Goal: Task Accomplishment & Management: Use online tool/utility

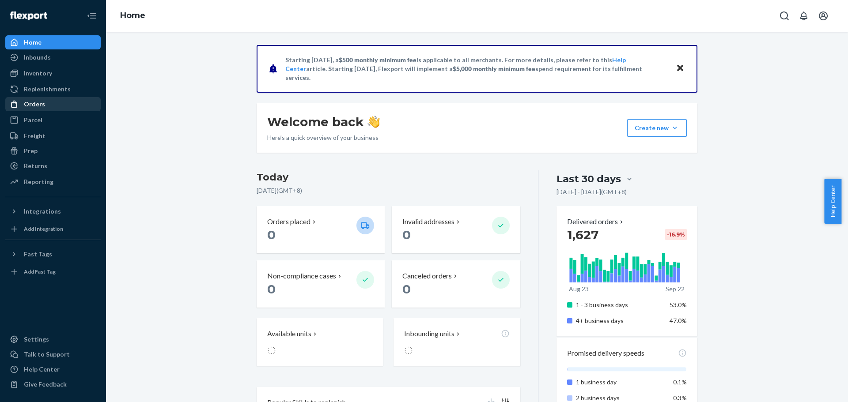
drag, startPoint x: 48, startPoint y: 105, endPoint x: 56, endPoint y: 105, distance: 7.9
click at [48, 105] on div "Orders" at bounding box center [53, 104] width 94 height 12
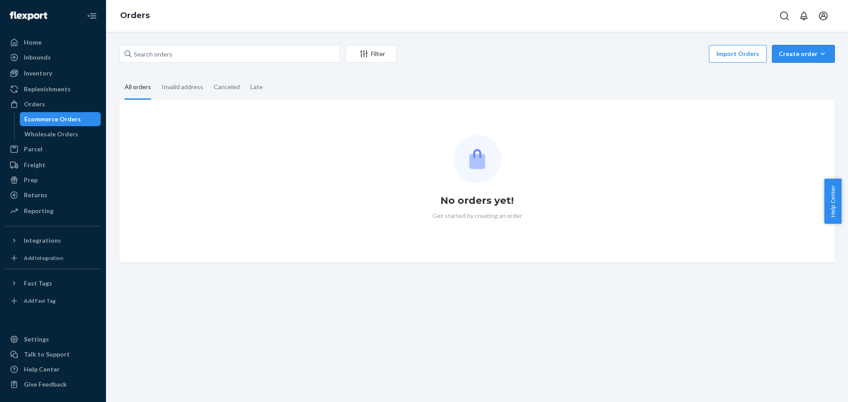
click at [801, 55] on div "Create order" at bounding box center [803, 53] width 49 height 9
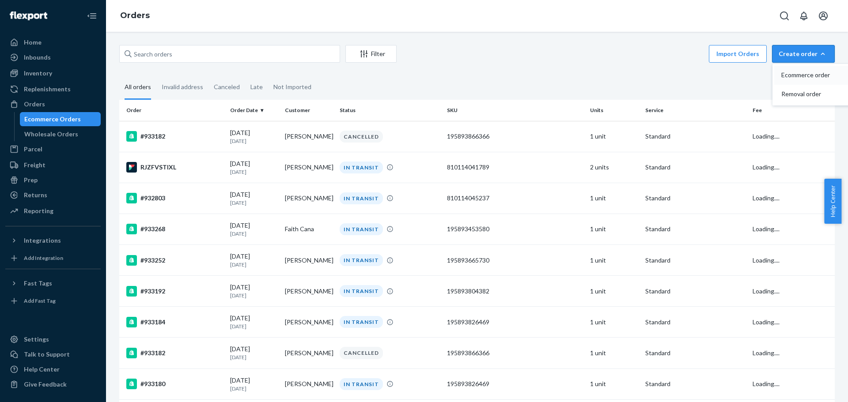
click at [794, 80] on button "Ecommerce order" at bounding box center [816, 75] width 85 height 19
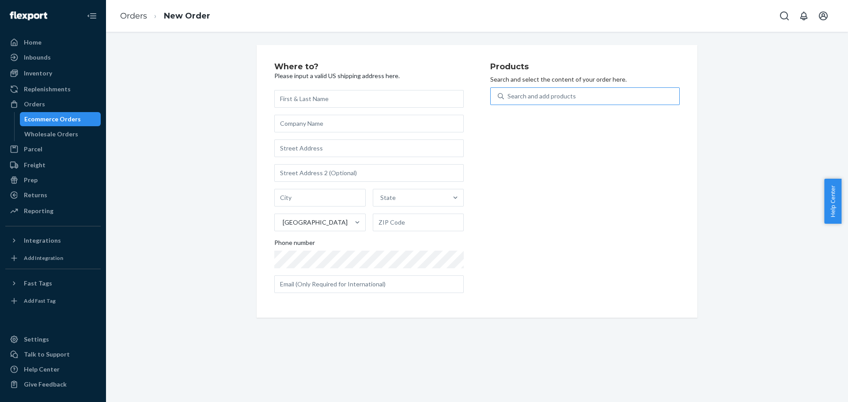
click at [571, 100] on div "Search and add products" at bounding box center [591, 96] width 175 height 16
click at [508, 100] on input "Search and add products" at bounding box center [507, 96] width 1 height 9
paste input "SKU 810114040683"
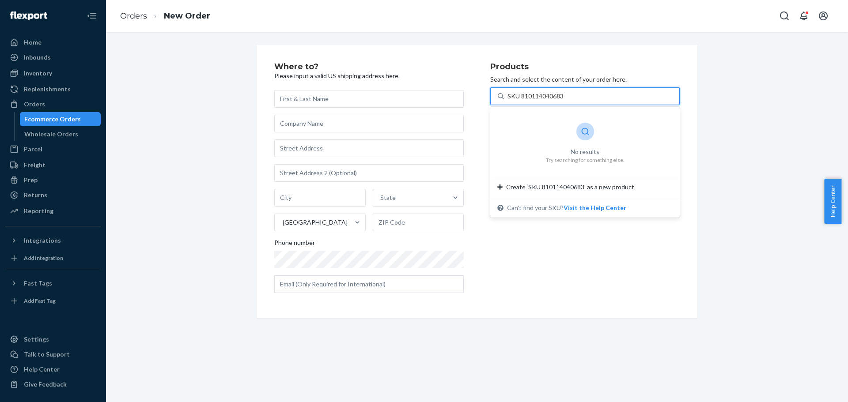
click at [519, 98] on input "SKU 810114040683" at bounding box center [535, 96] width 57 height 9
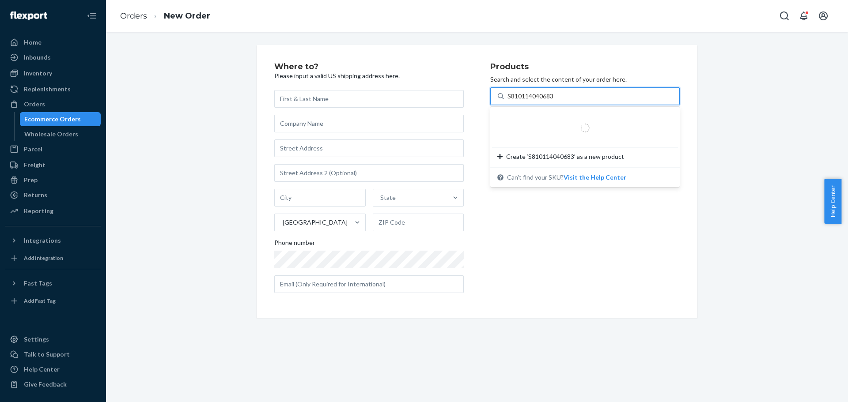
type input "810114040683"
click at [579, 93] on div "Search and add products" at bounding box center [591, 96] width 175 height 16
click at [508, 93] on input "0 results available. Select is focused ,type to refine list, press Down to open…" at bounding box center [507, 96] width 1 height 9
click at [741, 105] on div "Where to? Please input a valid US shipping address here. State United States Ph…" at bounding box center [477, 181] width 729 height 273
click at [563, 87] on div "Search and add products" at bounding box center [584, 96] width 189 height 18
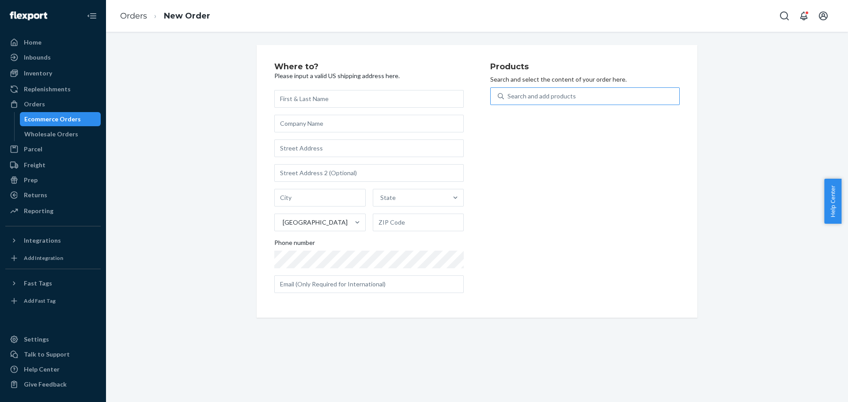
click at [508, 92] on input "Search and add products" at bounding box center [507, 96] width 1 height 9
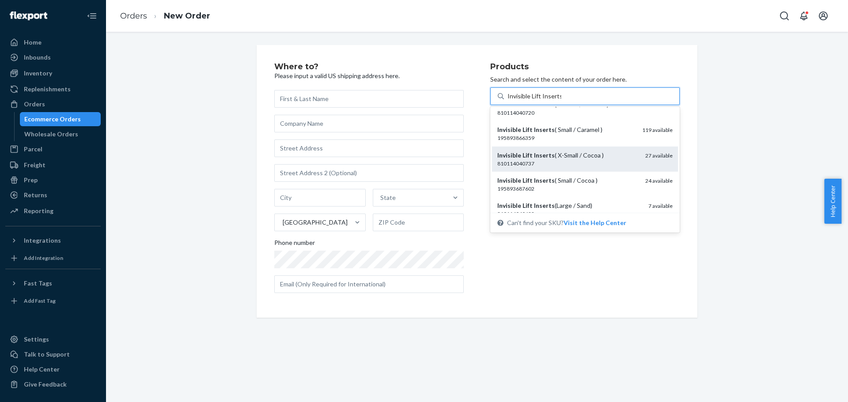
scroll to position [132, 0]
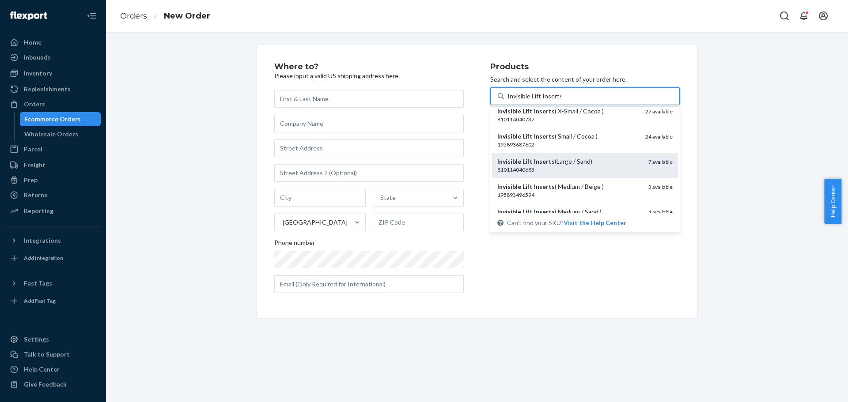
type input "Invisible Lift Inserts"
